Goal: Information Seeking & Learning: Learn about a topic

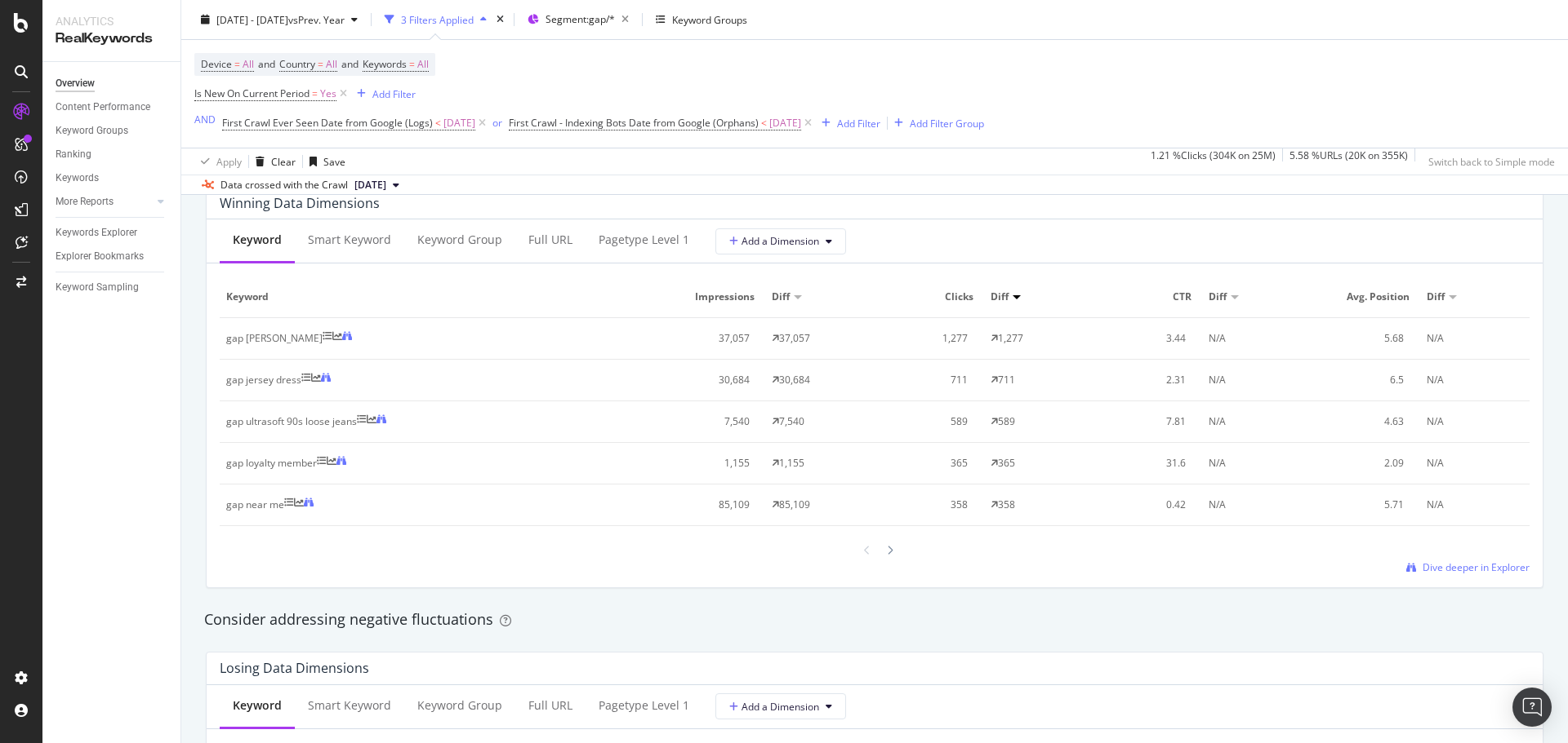
scroll to position [1469, 0]
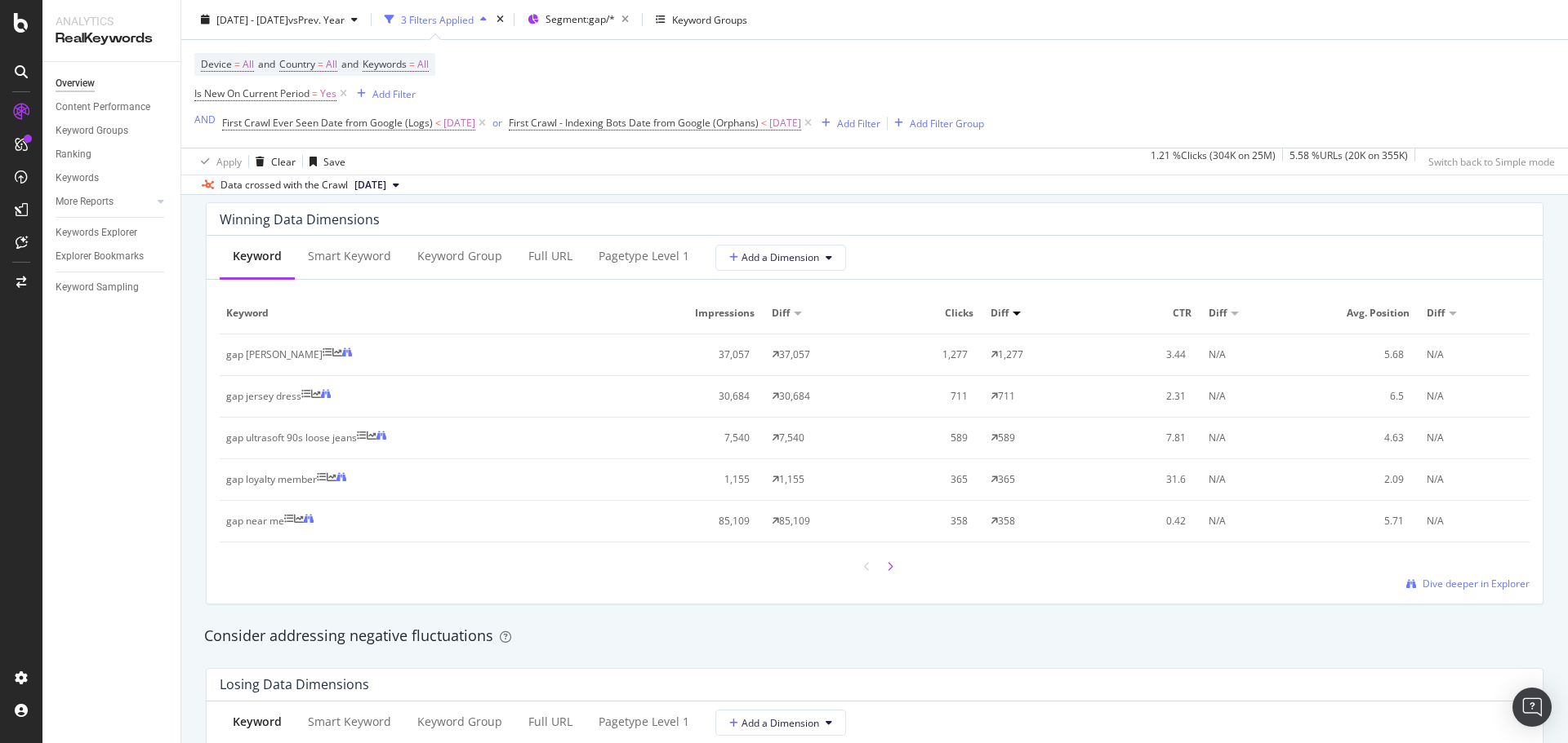
click at [888, 566] on div at bounding box center [890, 566] width 15 height 22
click at [860, 566] on div at bounding box center [868, 566] width 15 height 22
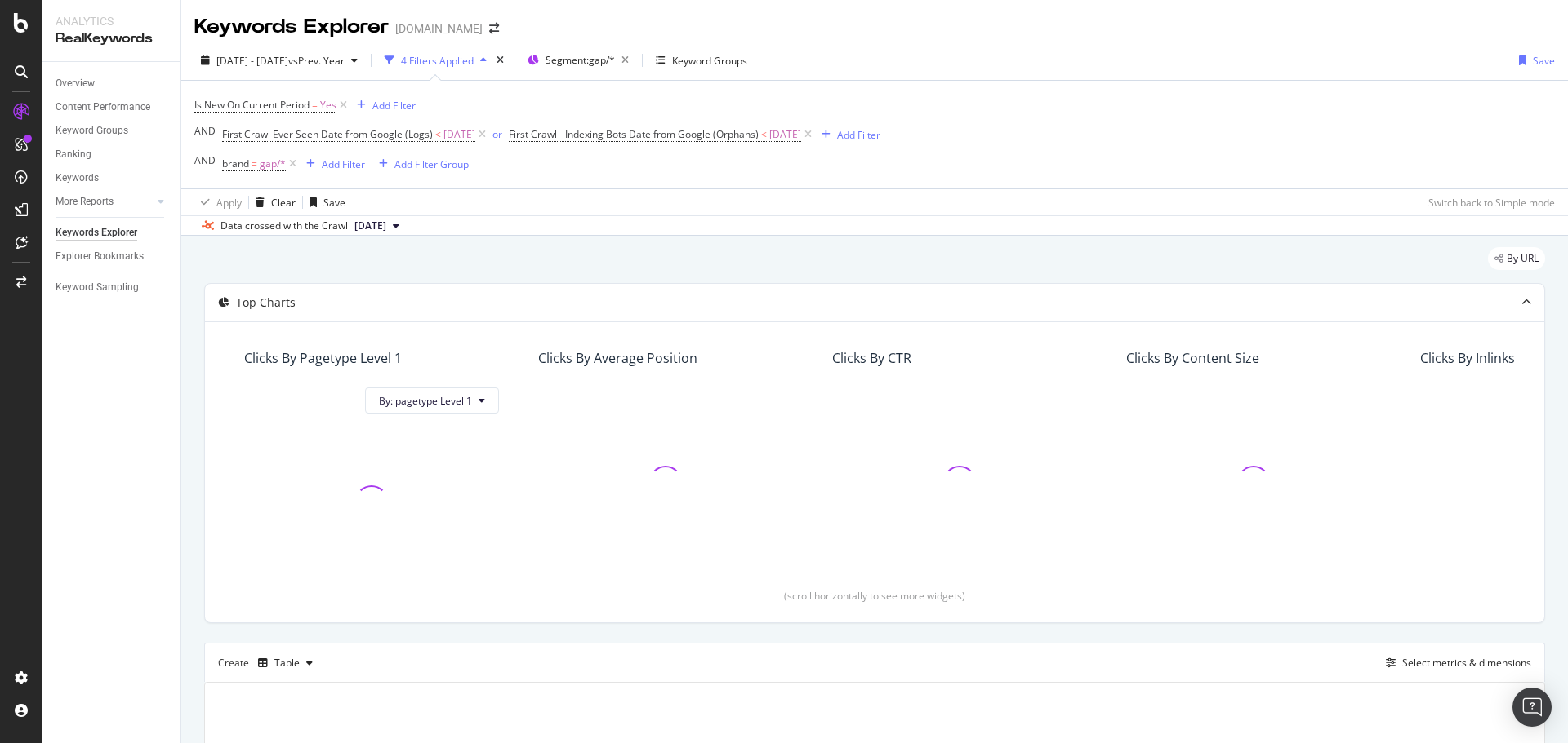
click at [187, 334] on div "By URL Top Charts Clicks By pagetype Level 1 By: pagetype Level 1 Clicks By Ave…" at bounding box center [874, 609] width 1387 height 749
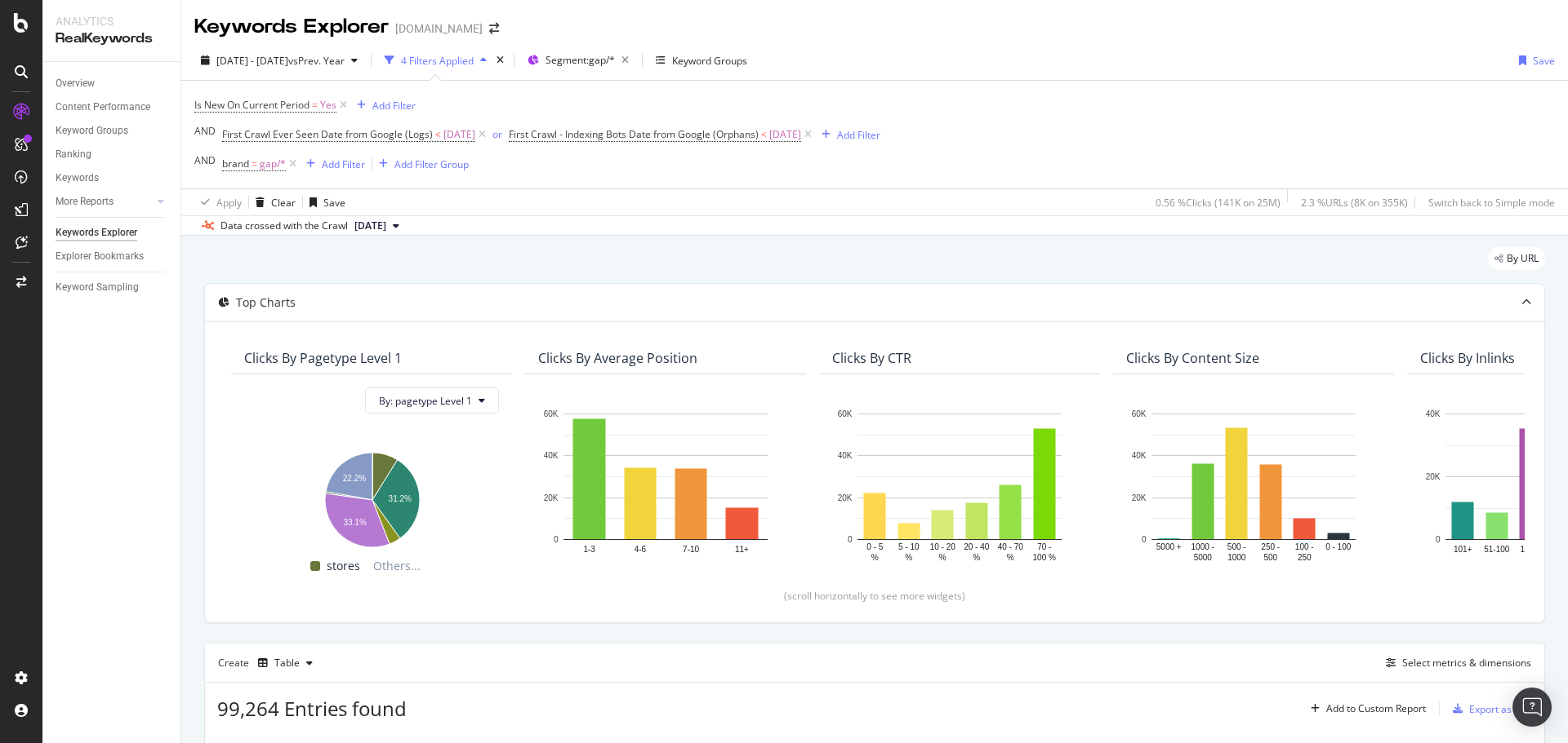
click at [1114, 21] on div "Keywords Explorer Gap.com" at bounding box center [874, 20] width 1387 height 40
